Goal: Task Accomplishment & Management: Complete application form

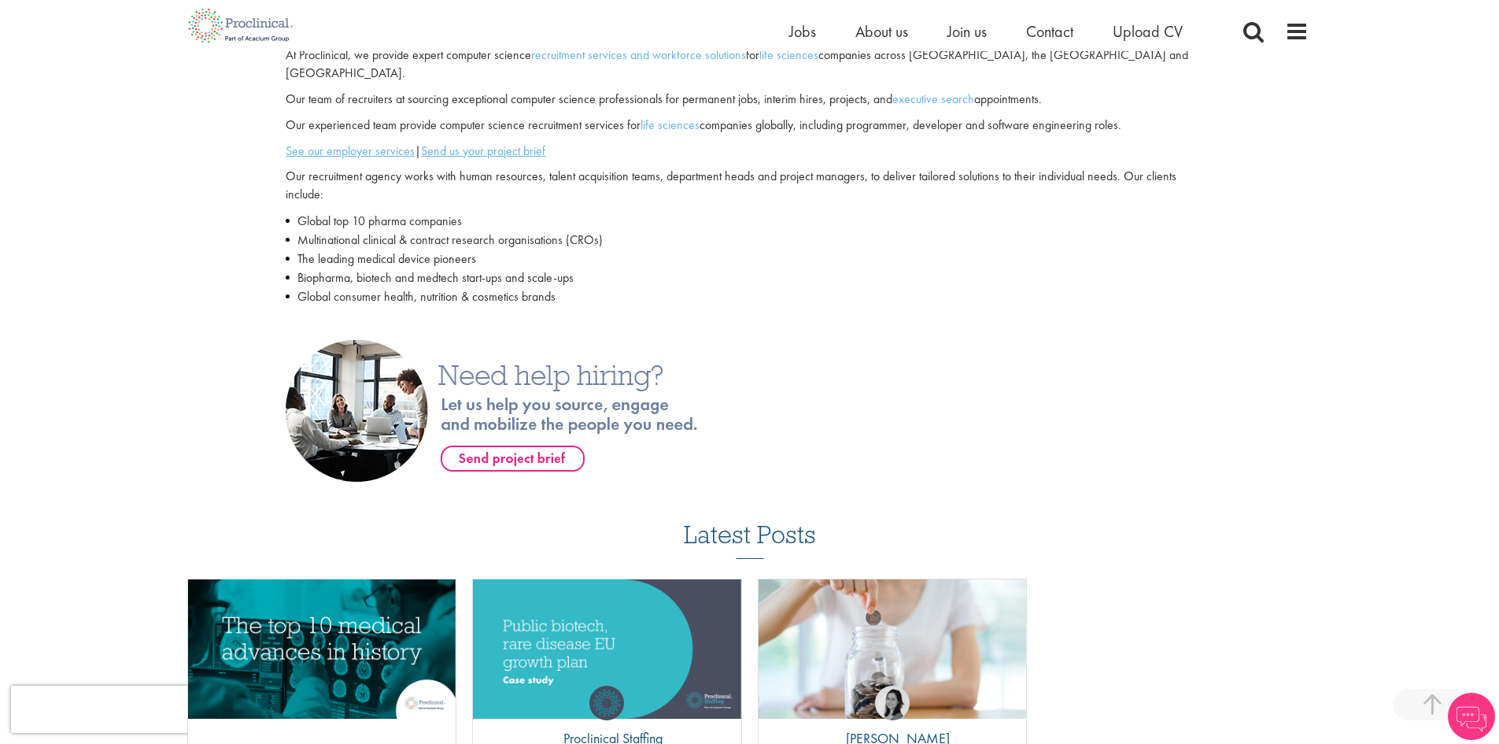
scroll to position [472, 0]
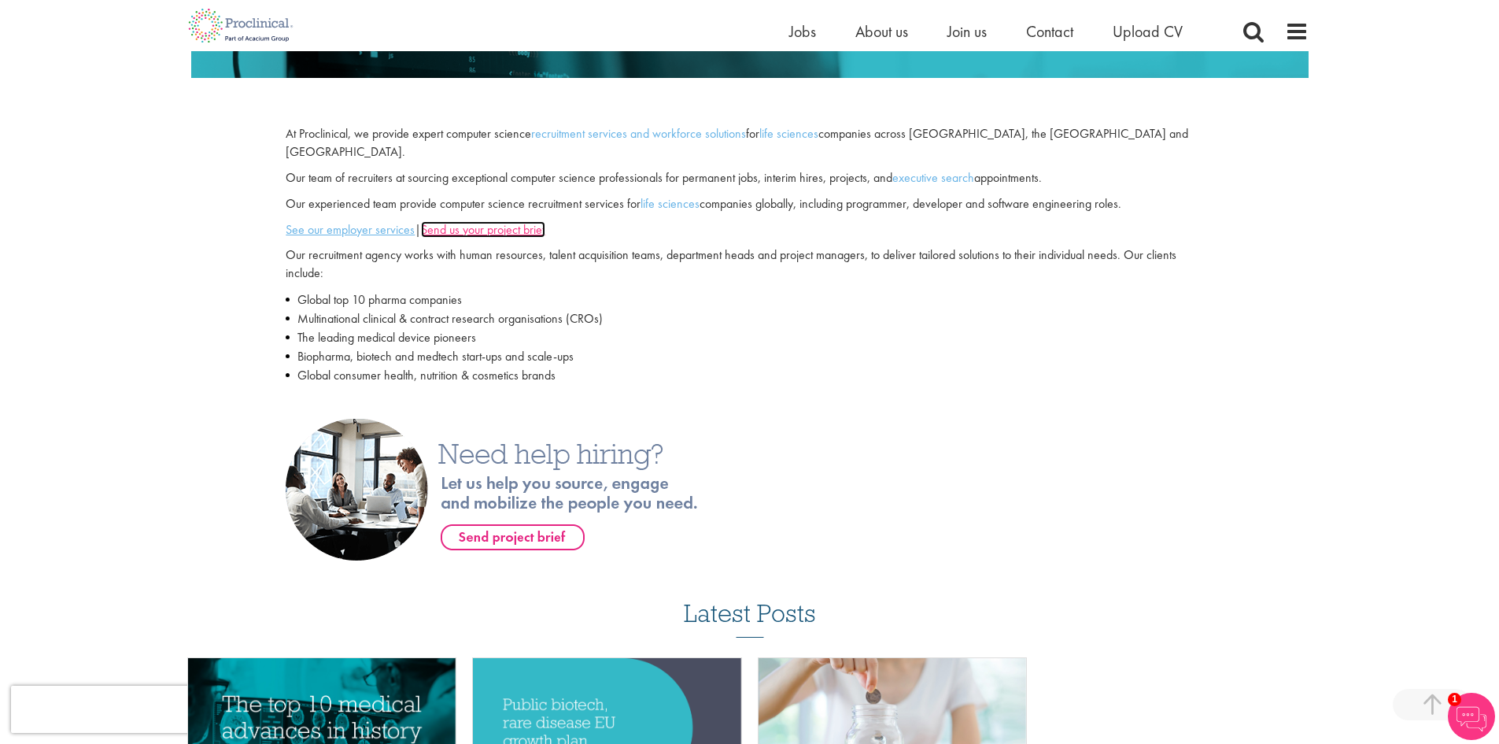
click at [507, 221] on u "Send us your project brief" at bounding box center [483, 229] width 124 height 17
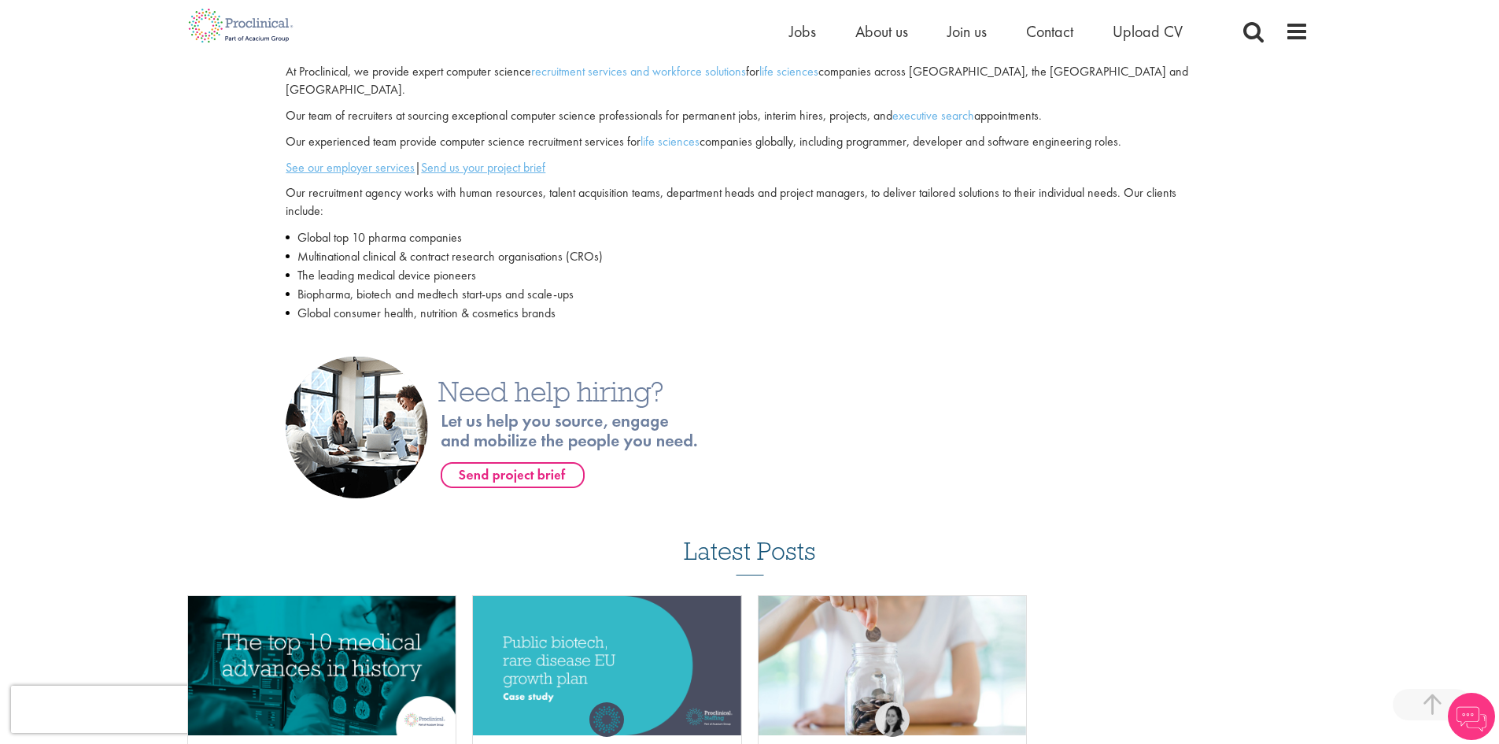
scroll to position [298, 0]
